Goal: Information Seeking & Learning: Learn about a topic

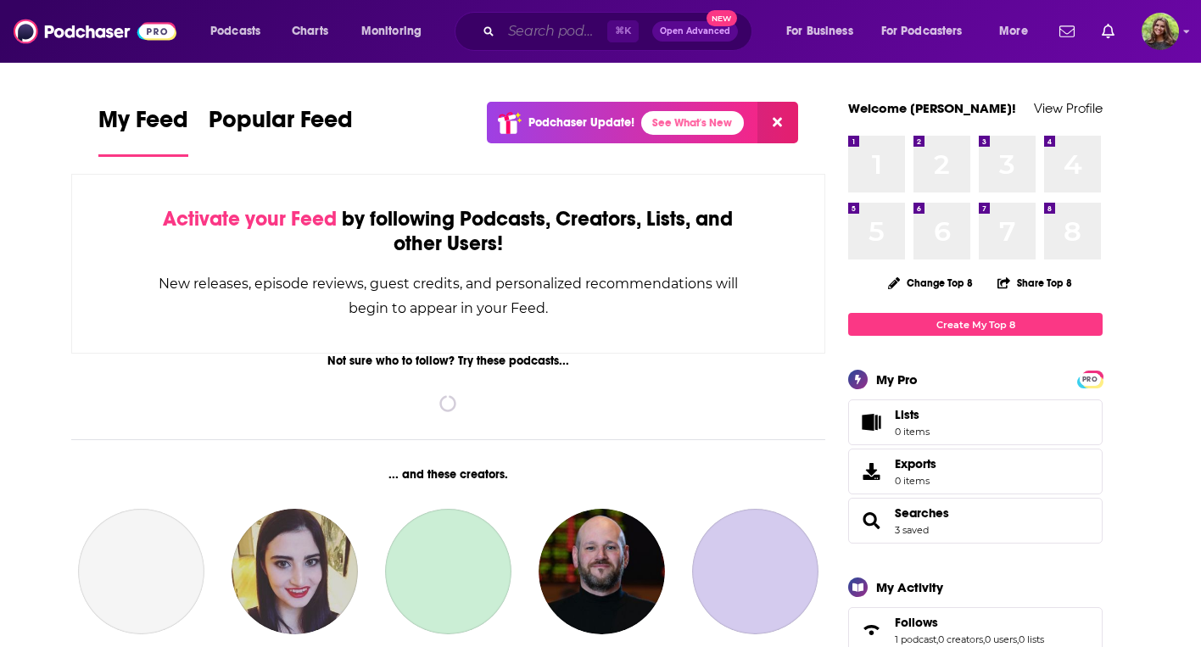
click at [545, 39] on input "Search podcasts, credits, & more..." at bounding box center [554, 31] width 106 height 27
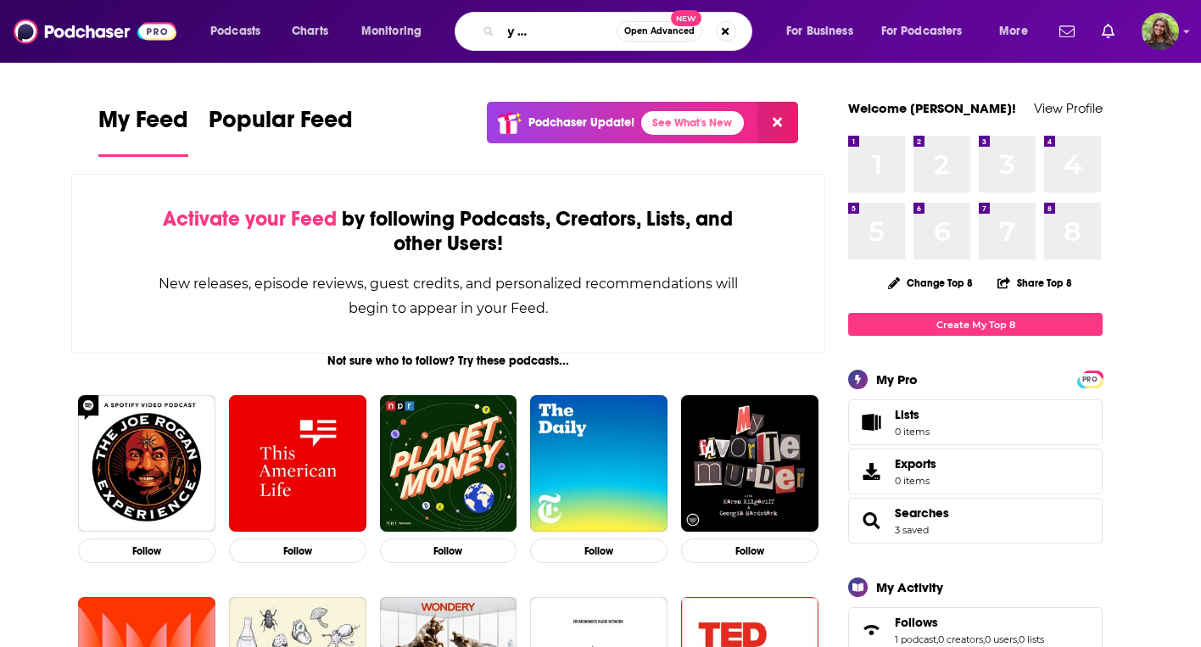
scroll to position [0, 86]
type input "success story with [PERSON_NAME]"
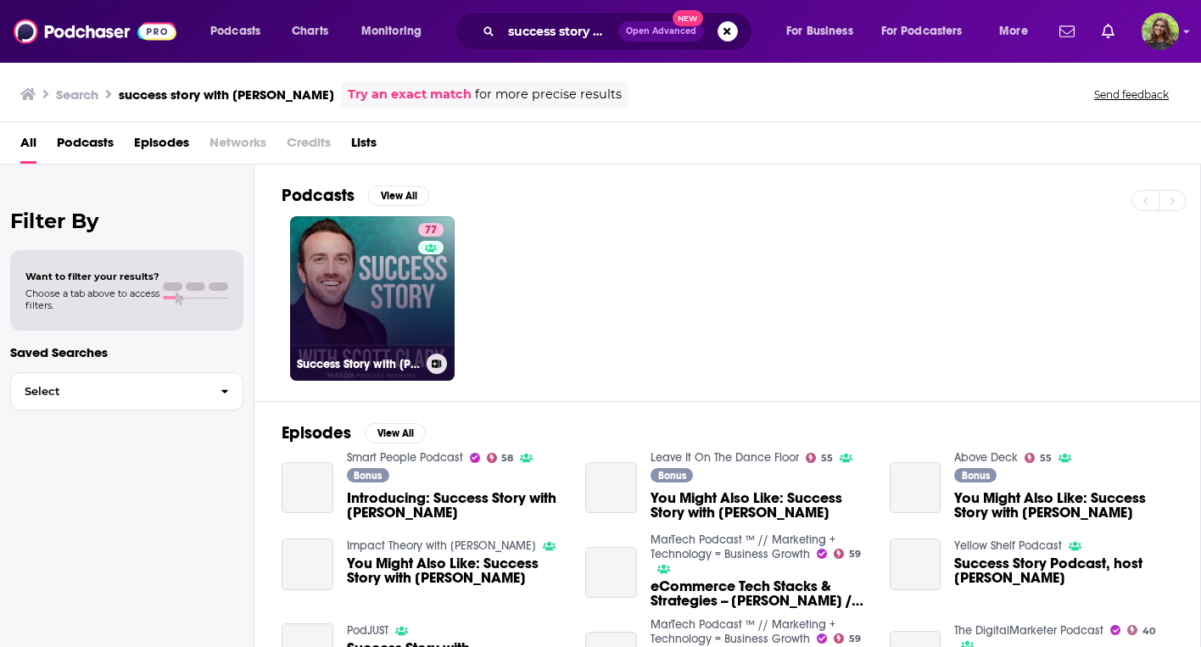
click at [409, 318] on link "77 Success Story with [PERSON_NAME]" at bounding box center [372, 298] width 165 height 165
